Goal: Task Accomplishment & Management: Use online tool/utility

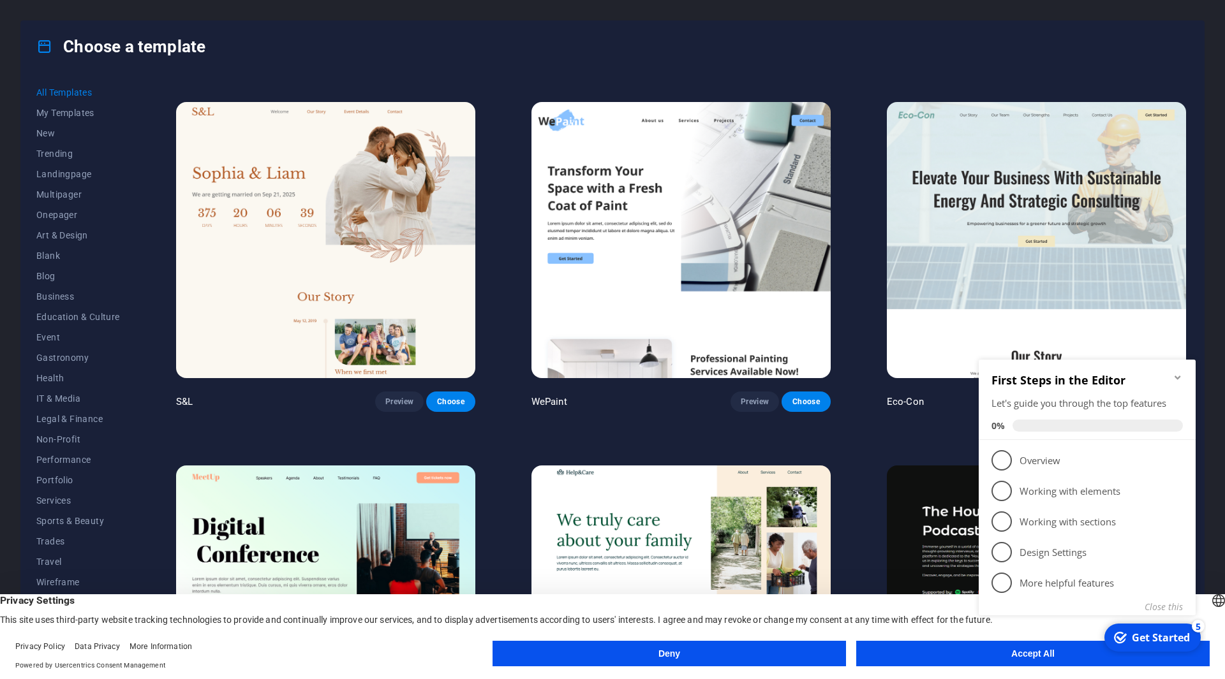
scroll to position [702, 0]
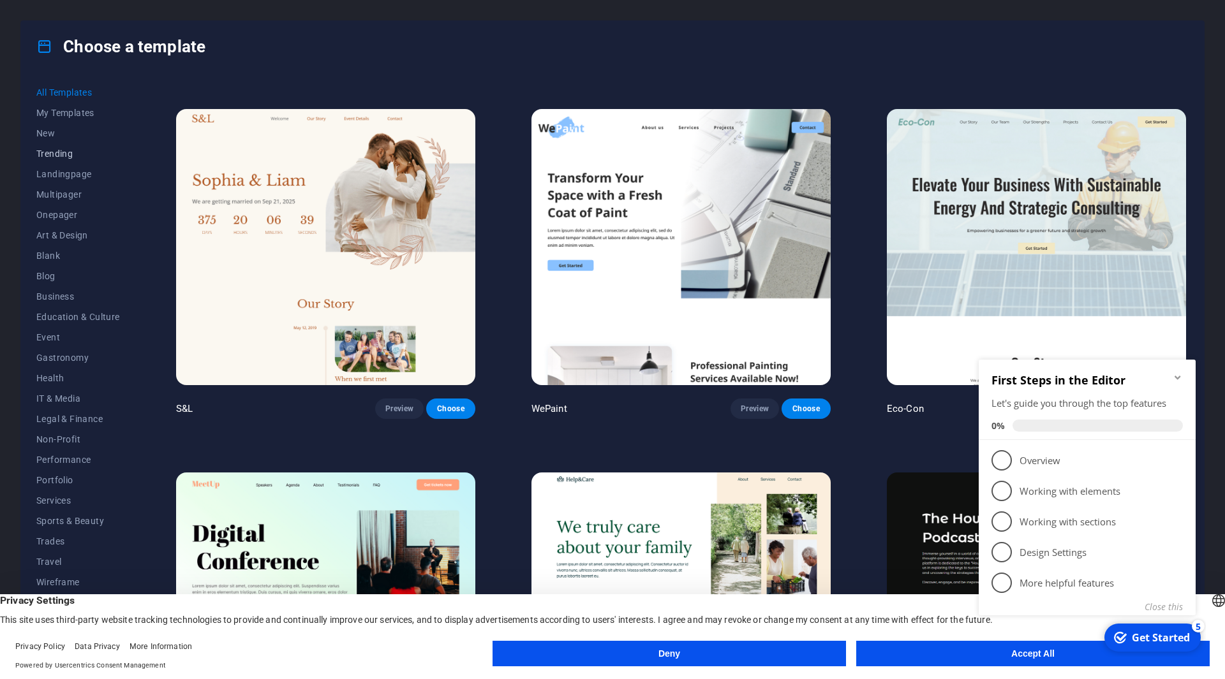
click at [61, 154] on span "Trending" at bounding box center [78, 154] width 84 height 10
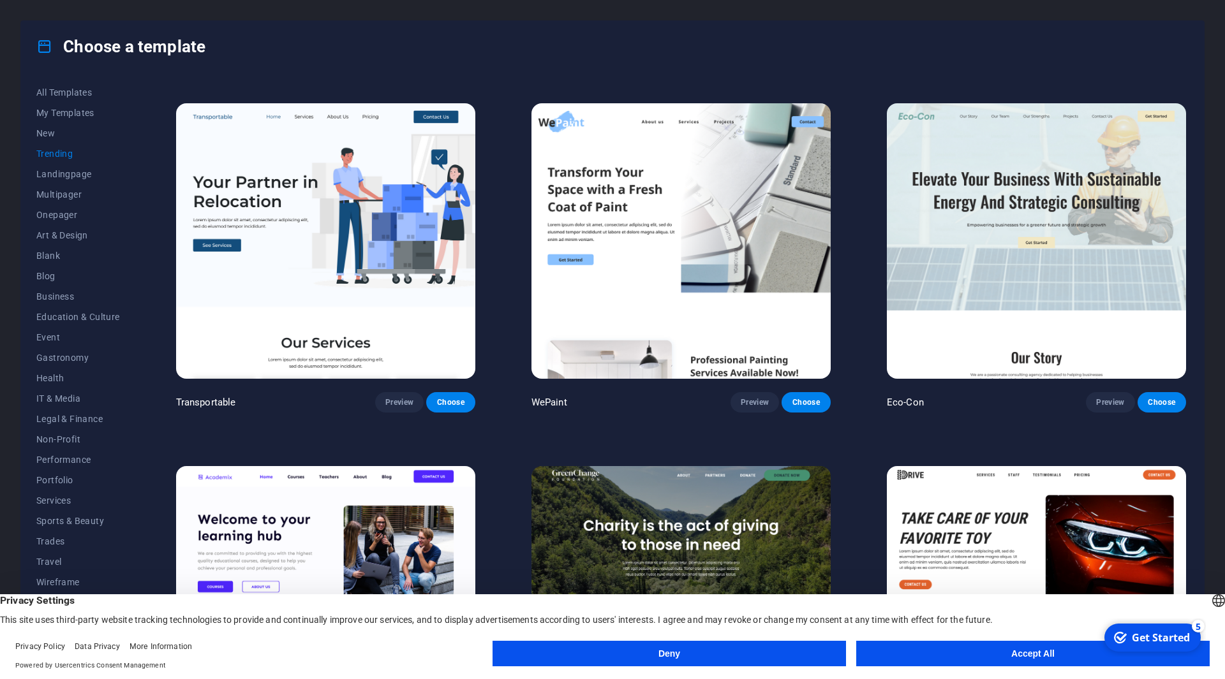
scroll to position [276, 0]
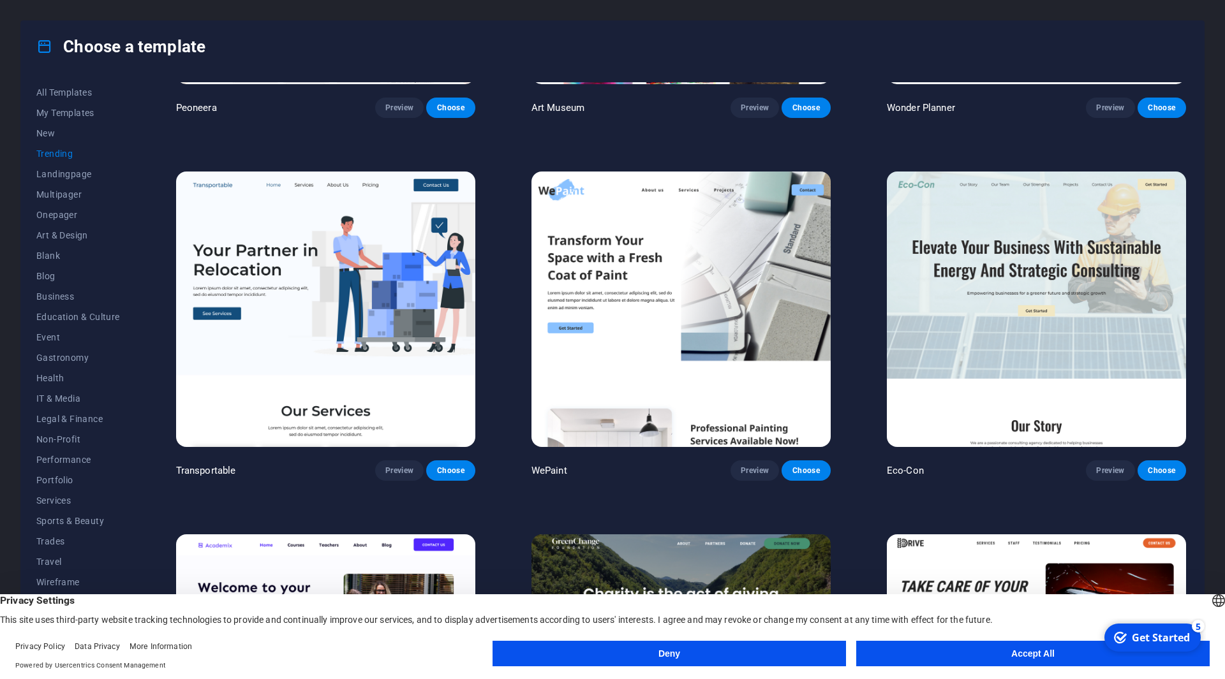
click at [675, 232] on img at bounding box center [680, 310] width 299 height 276
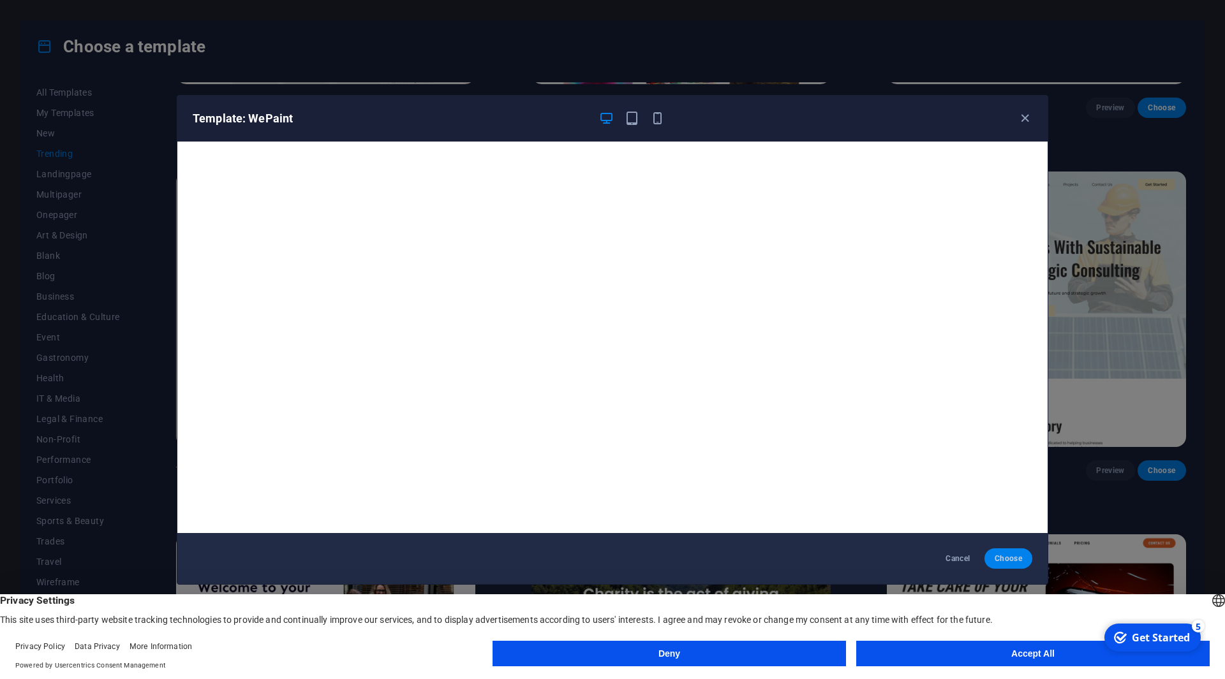
click at [1013, 556] on span "Choose" at bounding box center [1007, 559] width 27 height 10
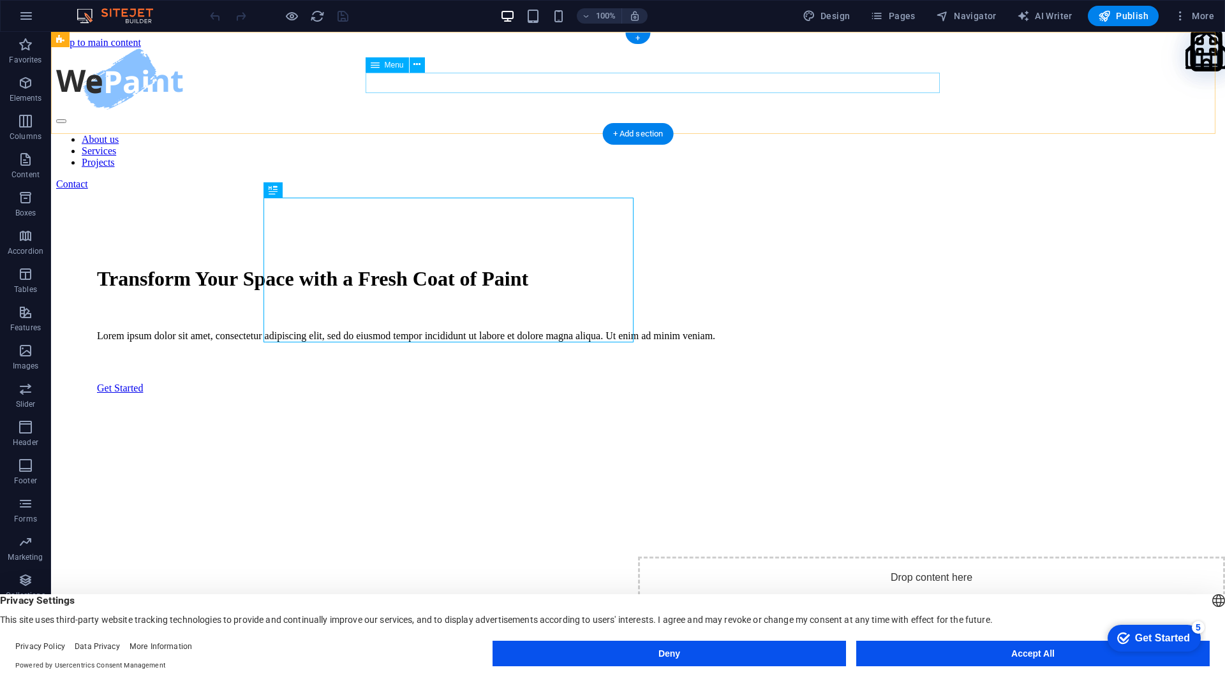
click at [746, 134] on nav "About us Services Projects" at bounding box center [637, 151] width 1163 height 34
